Goal: Find specific page/section: Find specific page/section

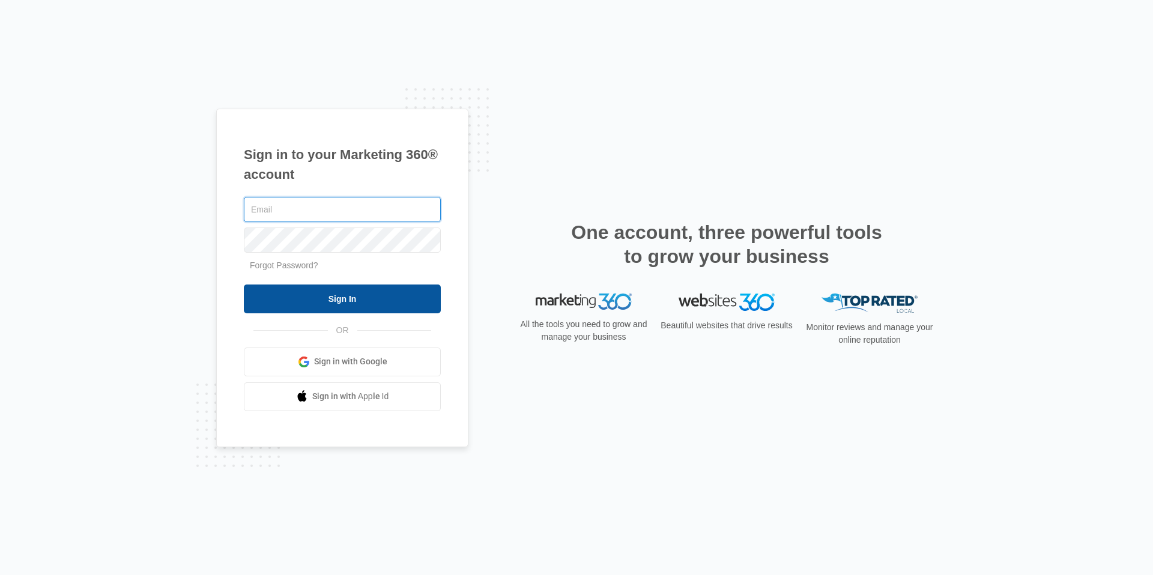
type input "[PERSON_NAME][EMAIL_ADDRESS][PERSON_NAME][DOMAIN_NAME]"
click at [364, 301] on input "Sign In" at bounding box center [342, 299] width 197 height 29
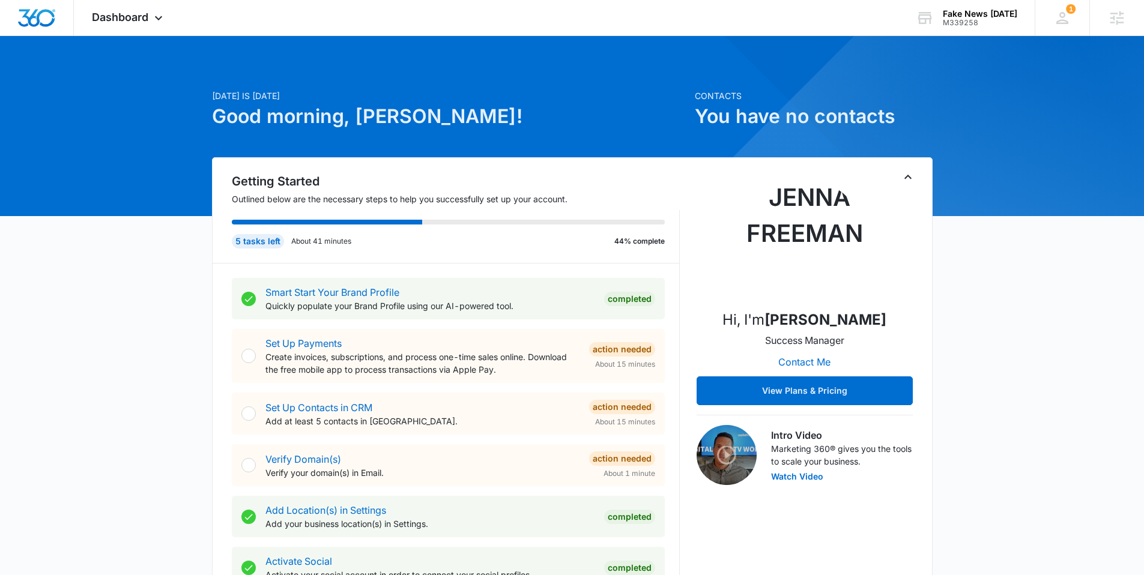
click at [955, 16] on div "Fake News Friday" at bounding box center [980, 14] width 74 height 10
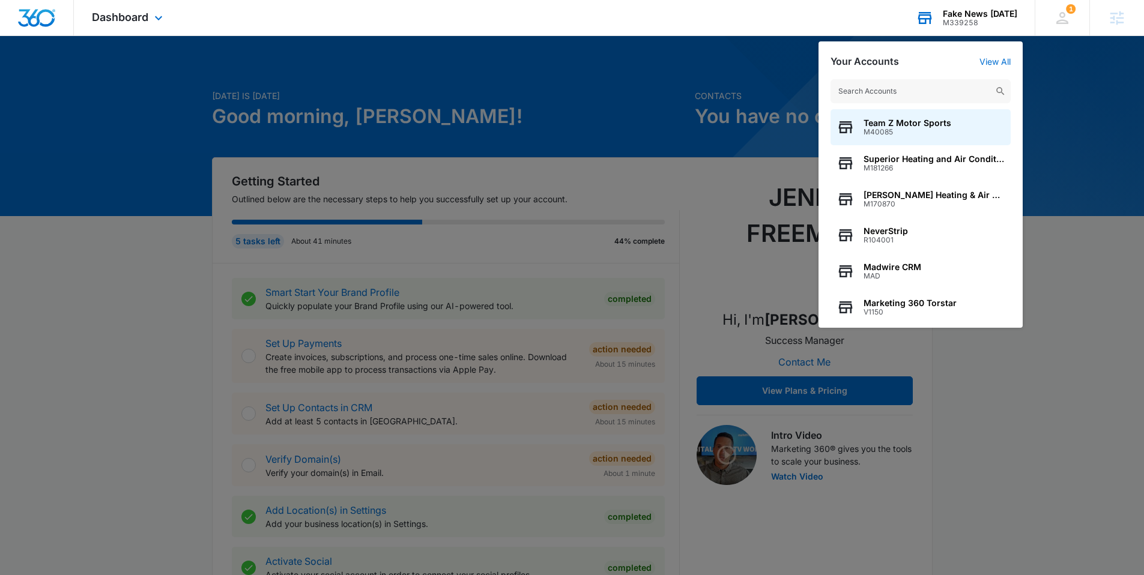
click at [869, 87] on input "text" at bounding box center [920, 91] width 180 height 24
click at [706, 71] on div at bounding box center [572, 287] width 1144 height 575
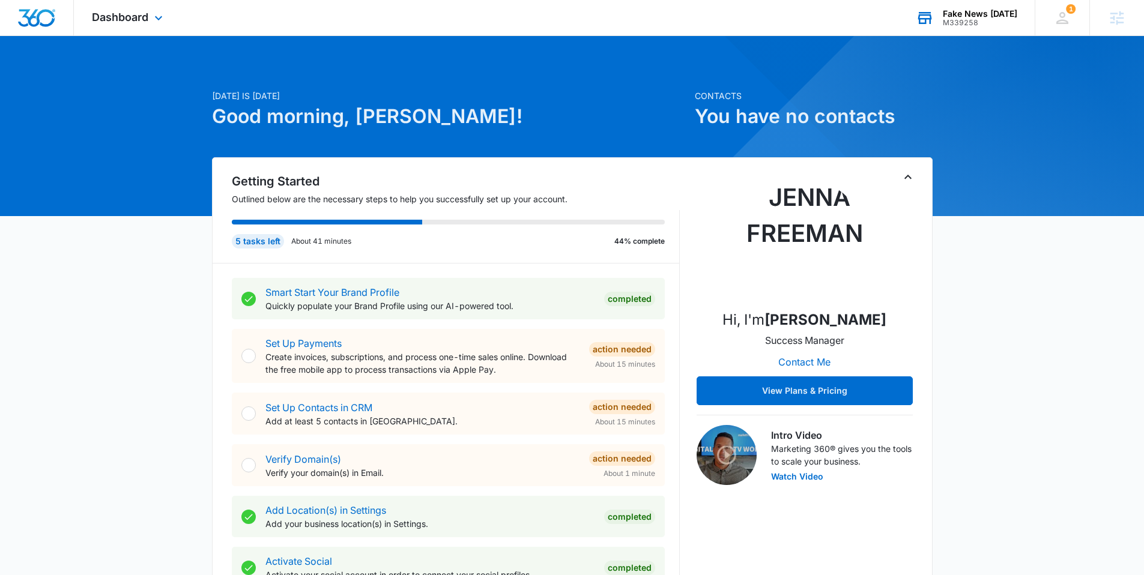
click at [956, 19] on div "M339258" at bounding box center [980, 23] width 74 height 8
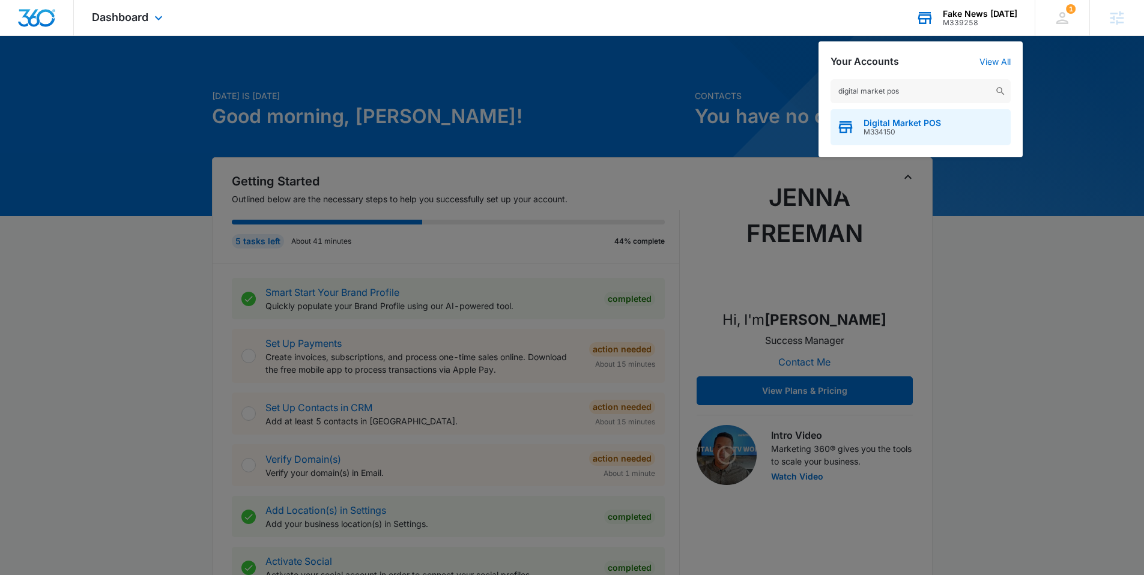
type input "digital market pos"
click at [902, 120] on span "Digital Market POS" at bounding box center [901, 123] width 77 height 10
